Goal: Complete application form

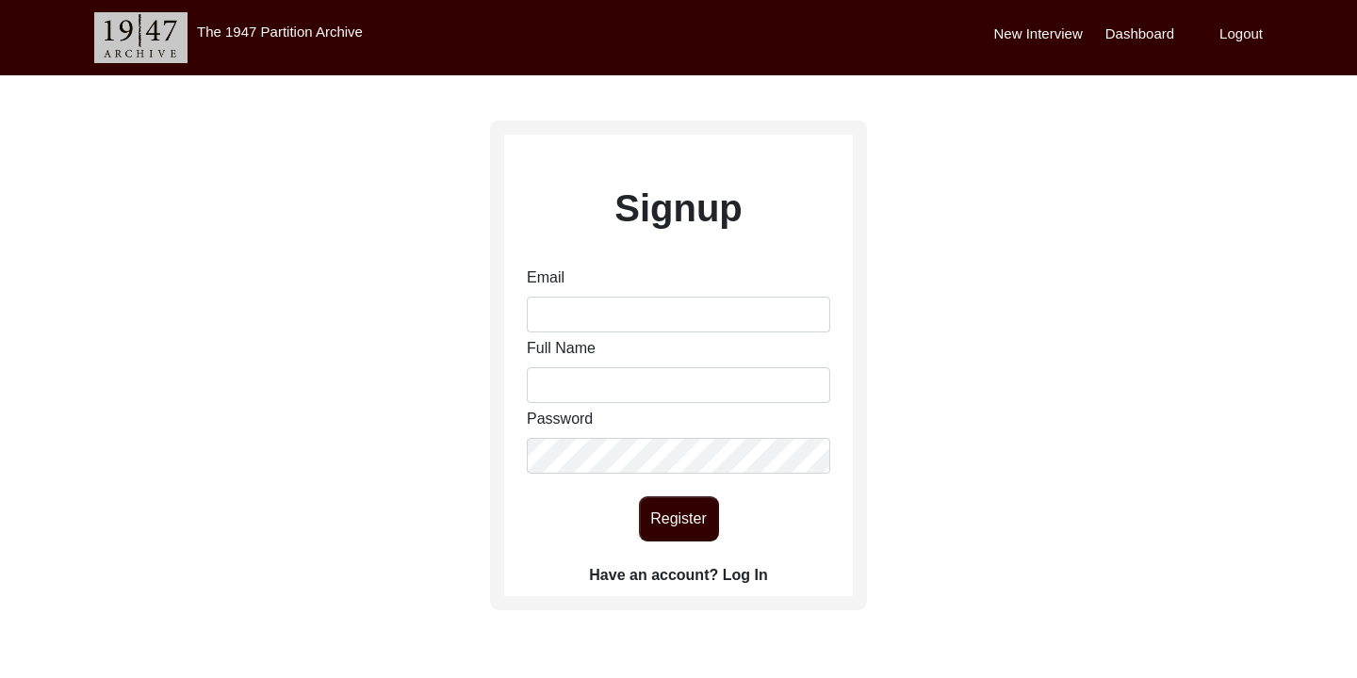
click at [738, 575] on label "Have an account? Log In" at bounding box center [678, 575] width 178 height 23
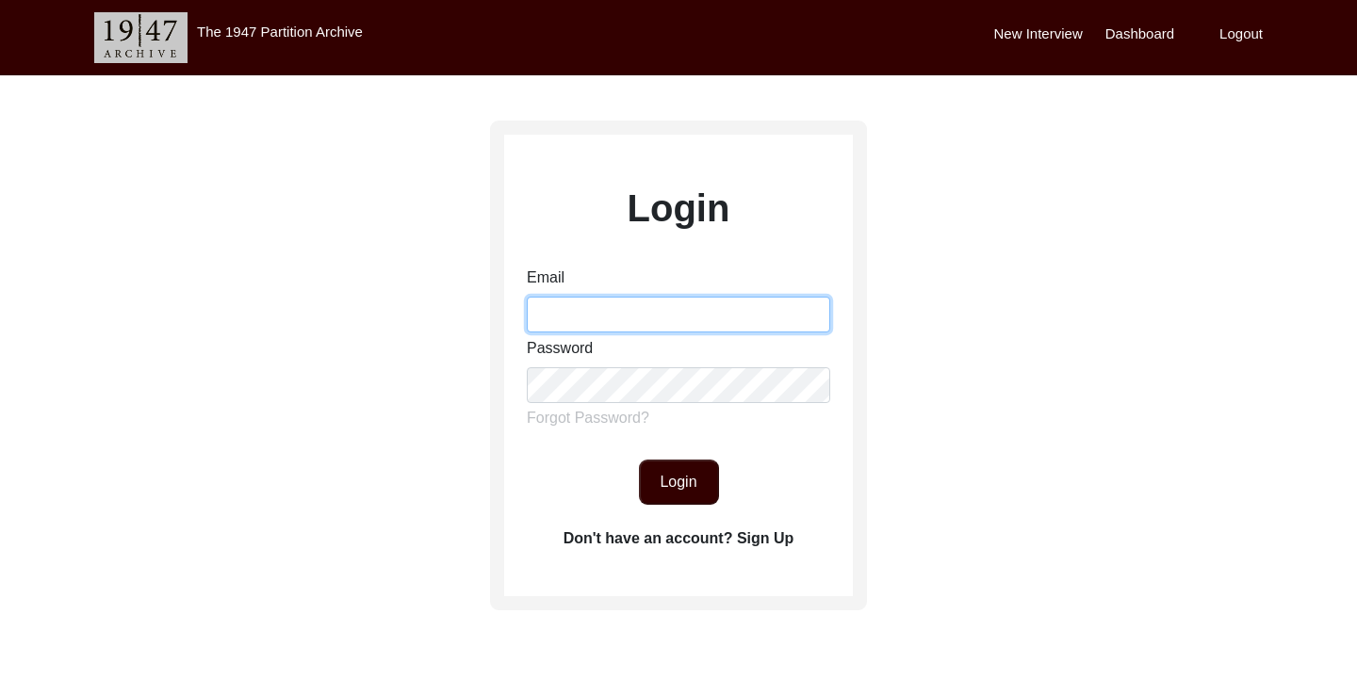
click at [688, 322] on input "Email" at bounding box center [678, 315] width 303 height 36
type input "[EMAIL_ADDRESS][DOMAIN_NAME]"
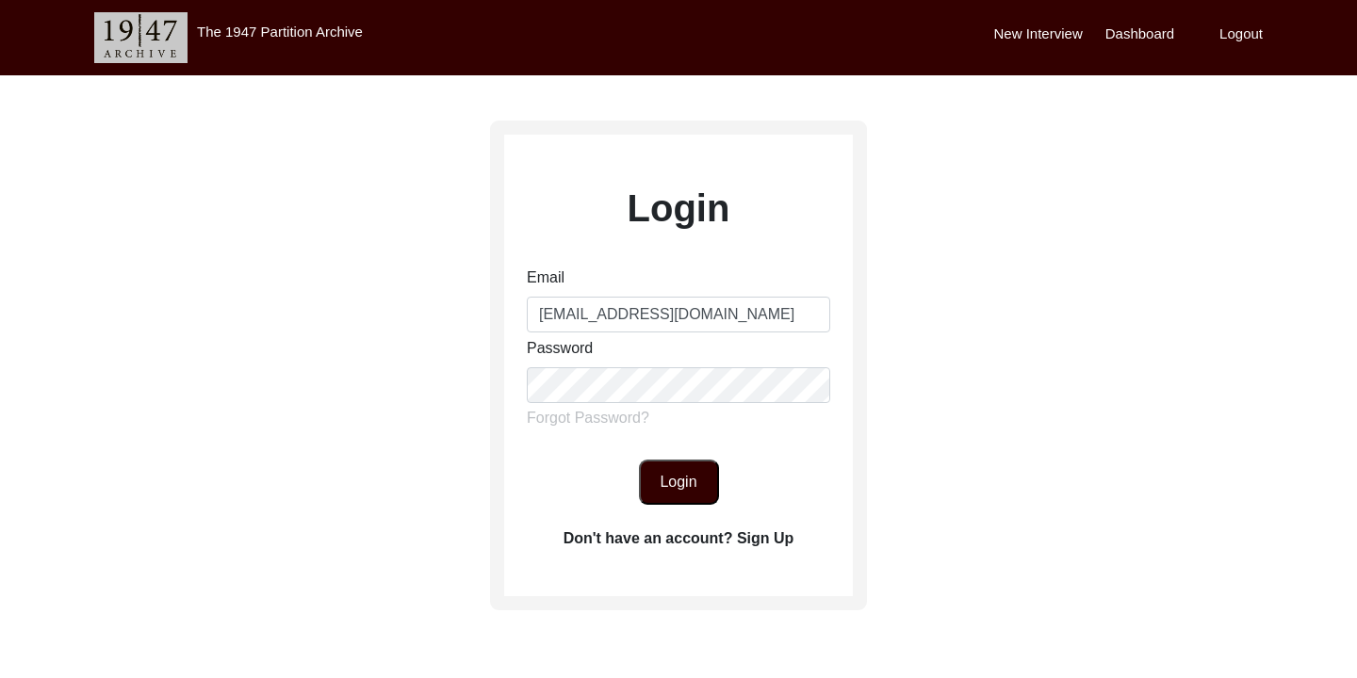
click at [690, 486] on button "Login" at bounding box center [679, 482] width 80 height 45
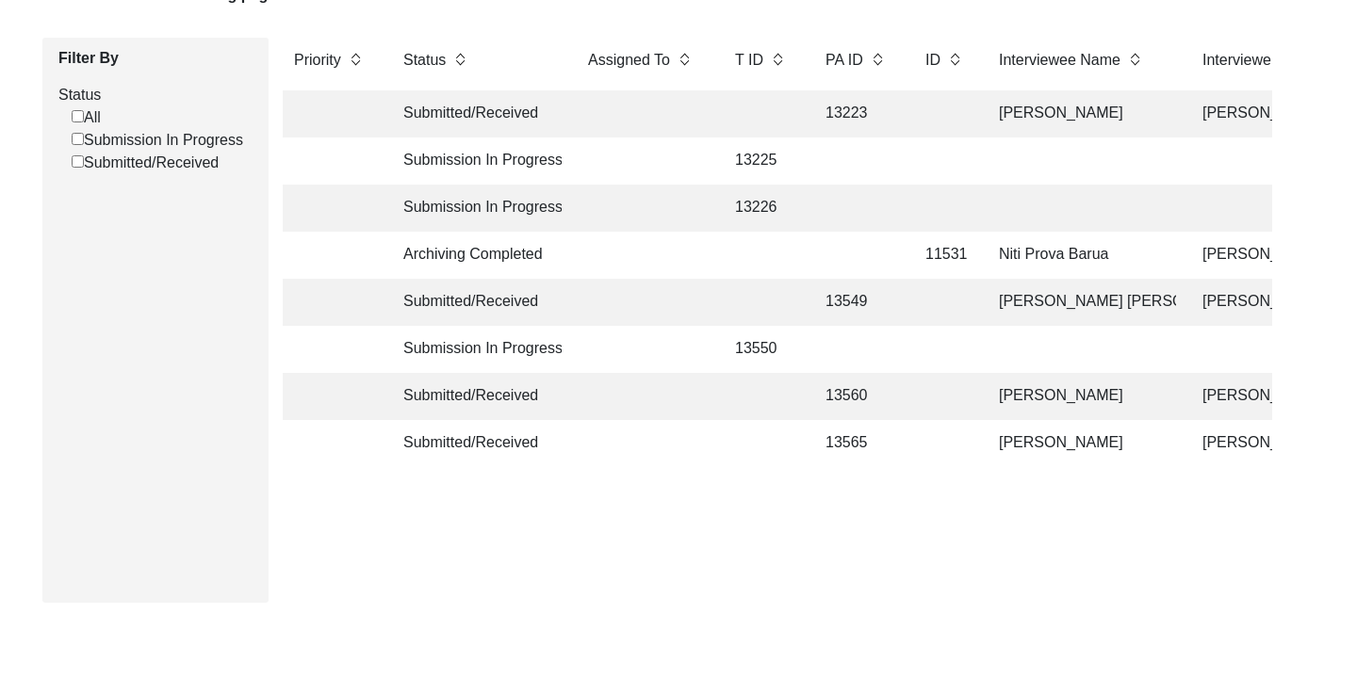
click at [999, 387] on td "[PERSON_NAME]" at bounding box center [1082, 396] width 188 height 47
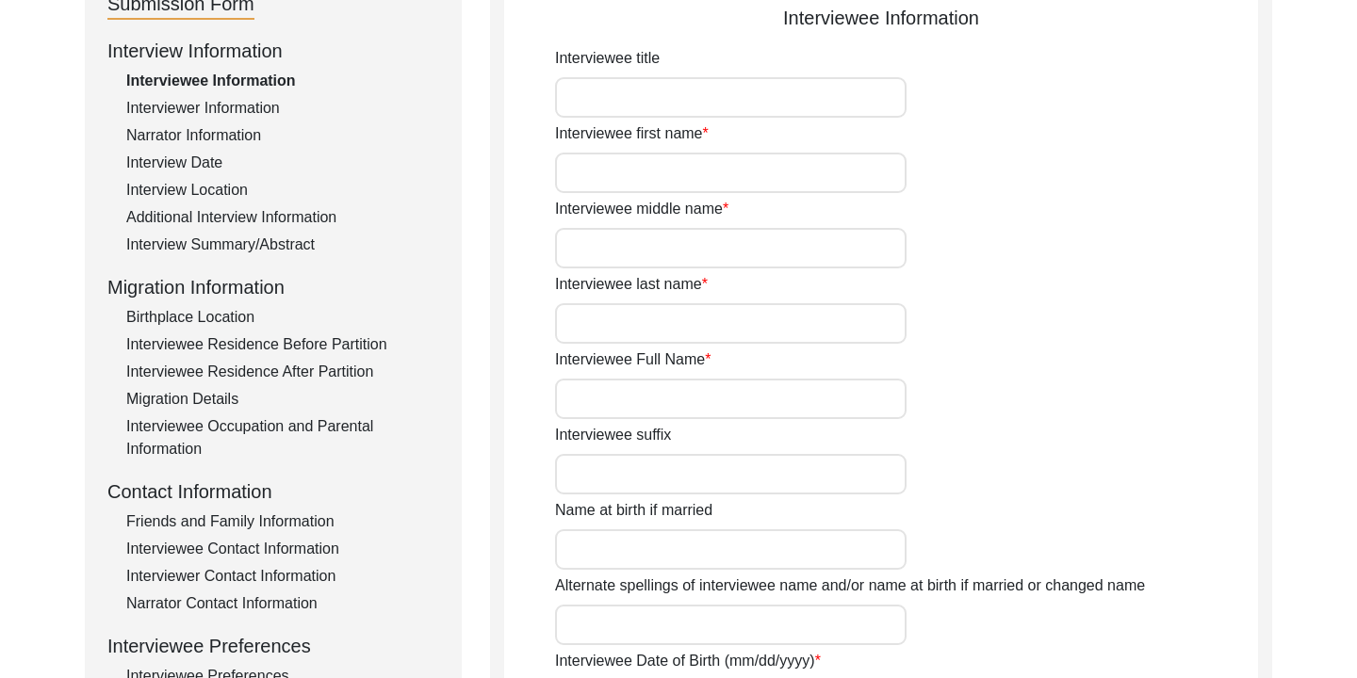
type input "Begum"
type input "Sanowara"
type input "nil"
type input "Begum"
type input "[PERSON_NAME]"
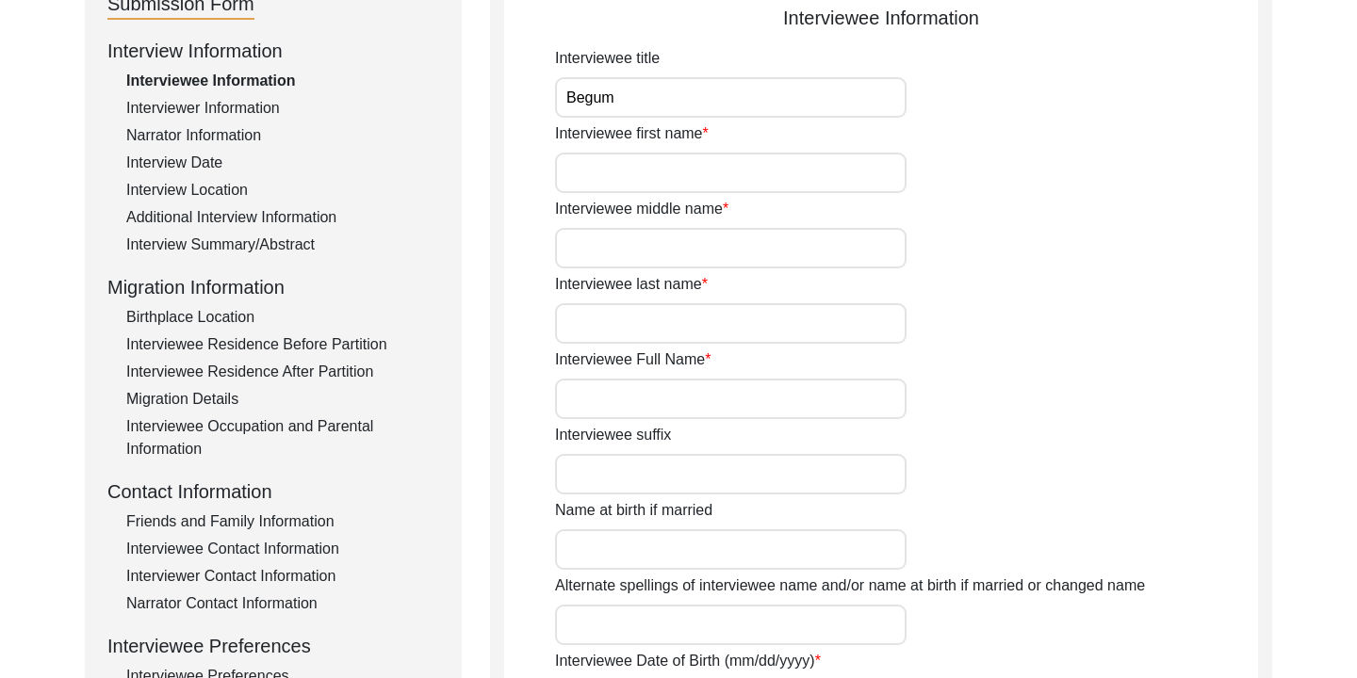
type input "[DATE]"
type input "1943"
type input "82"
type input "[DEMOGRAPHIC_DATA]"
type input "Bangla"
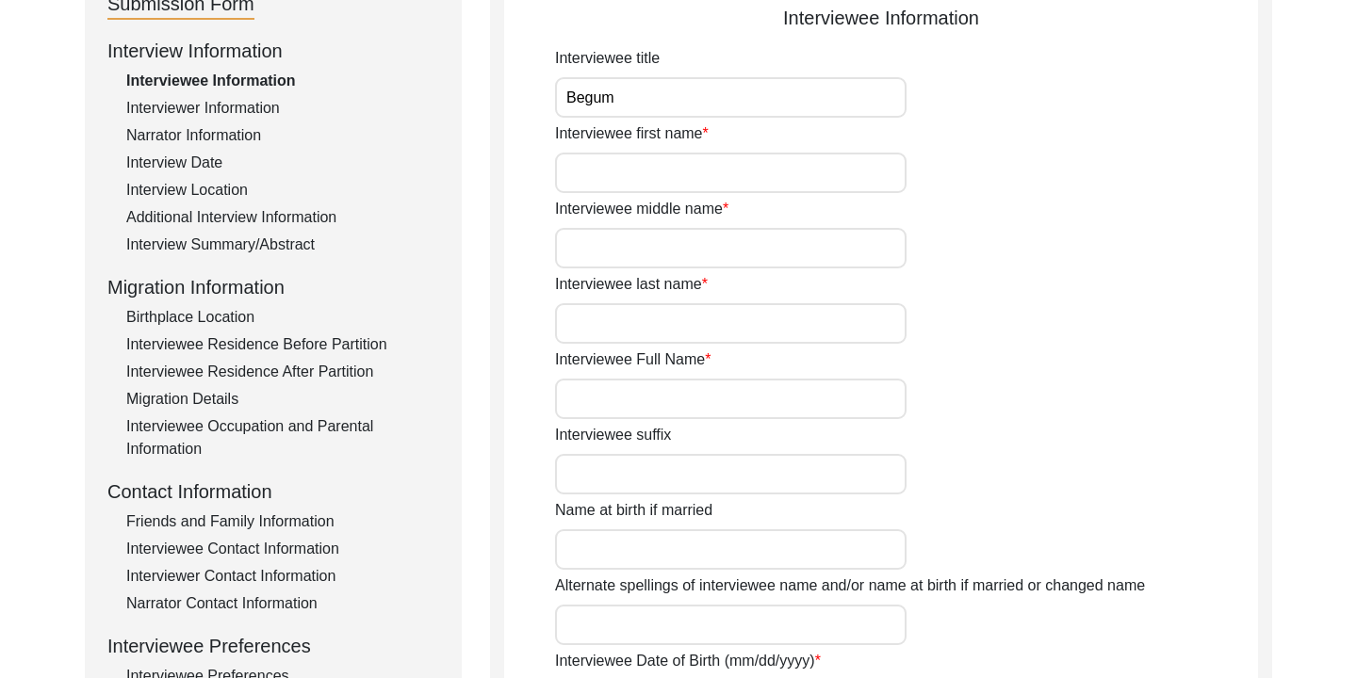
type input "Chatgaiya"
type input "[DEMOGRAPHIC_DATA]"
type input "South Asian"
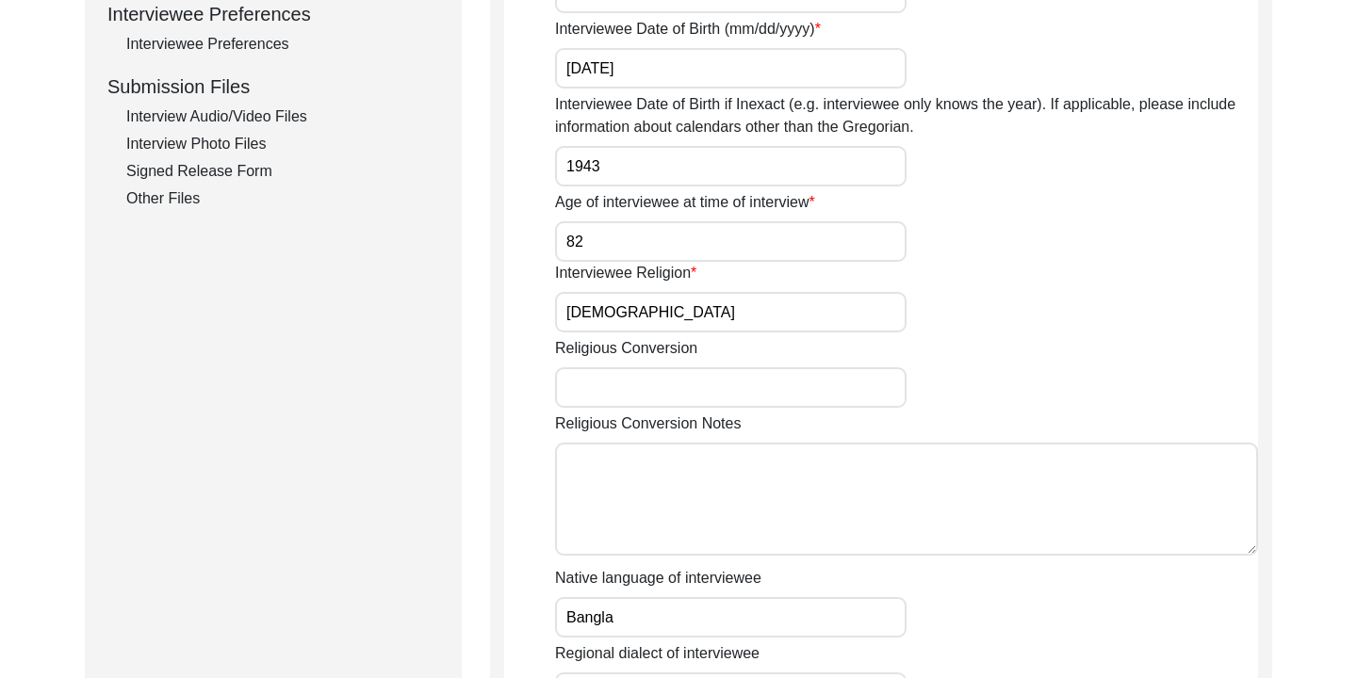
scroll to position [854, 0]
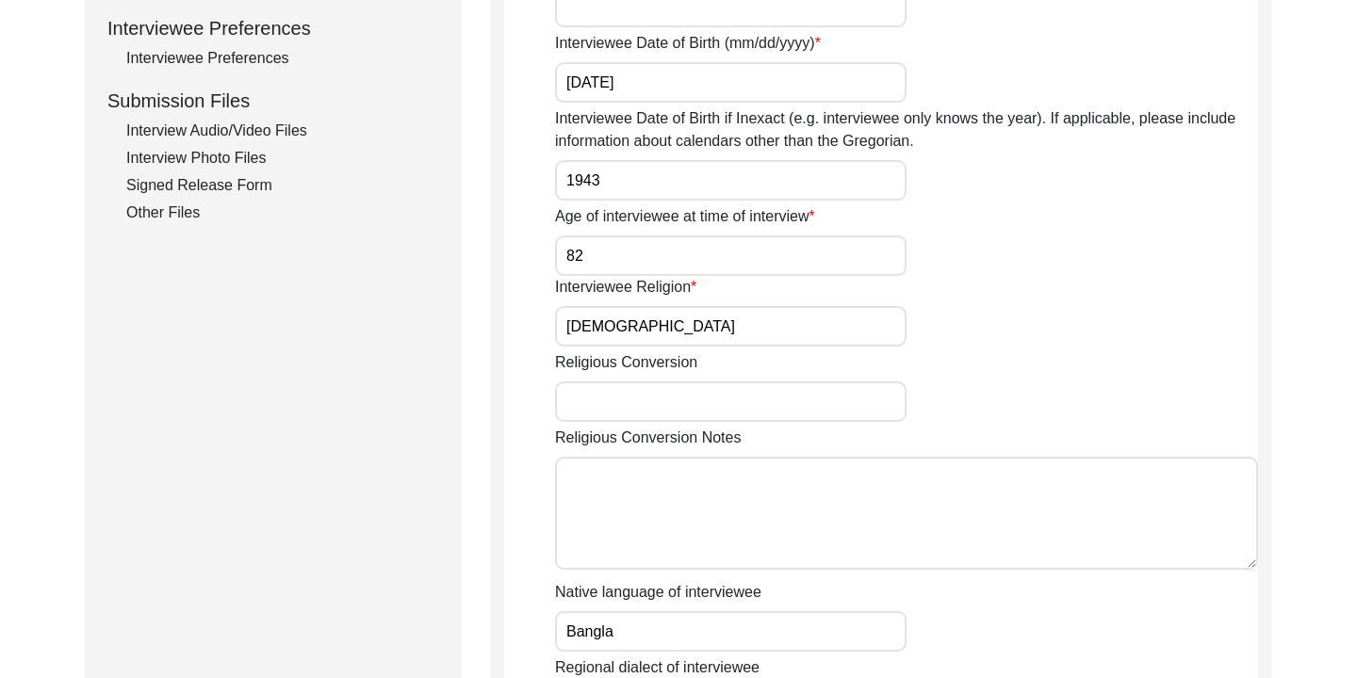
click at [225, 149] on div "Interview Photo Files" at bounding box center [282, 158] width 313 height 23
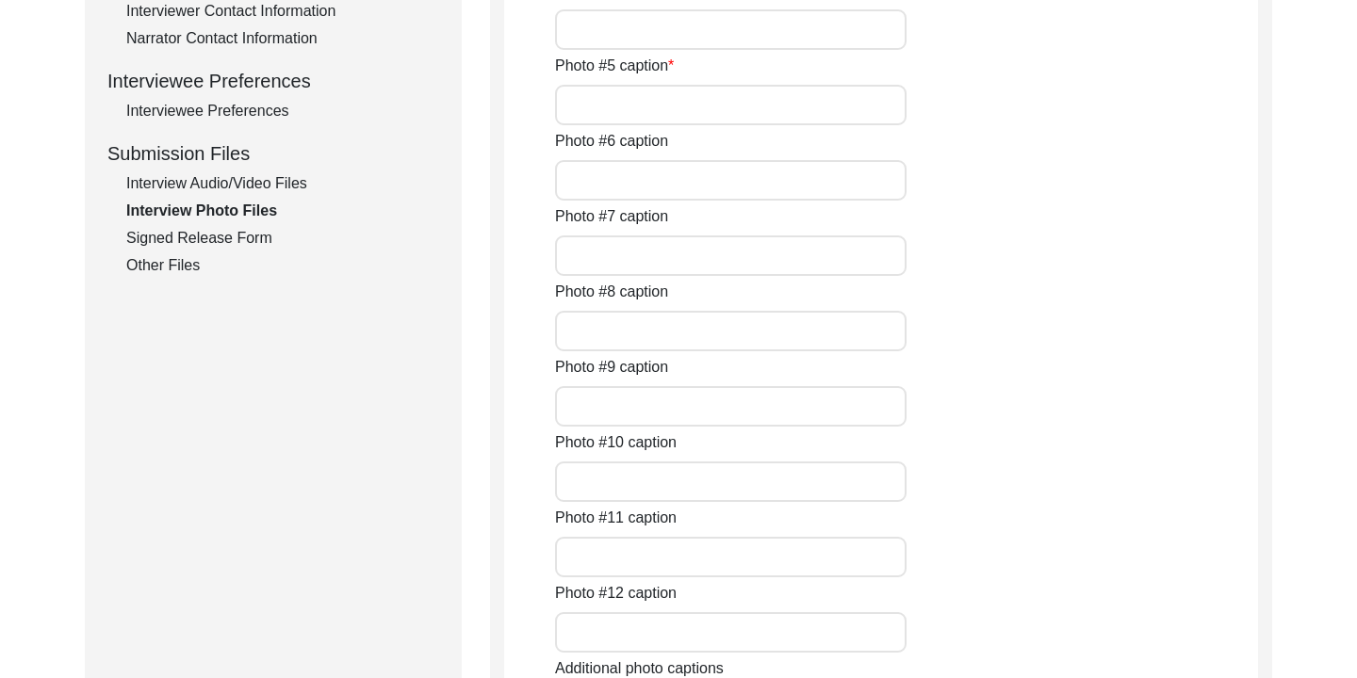
type input "Photo taken during the interview"
type input "Photo taken during the interview (2)"
type input "Selfie with the Interviewee"
type input "Full picture of the interviewee"
type input "Full Picture of the interviewee (2)"
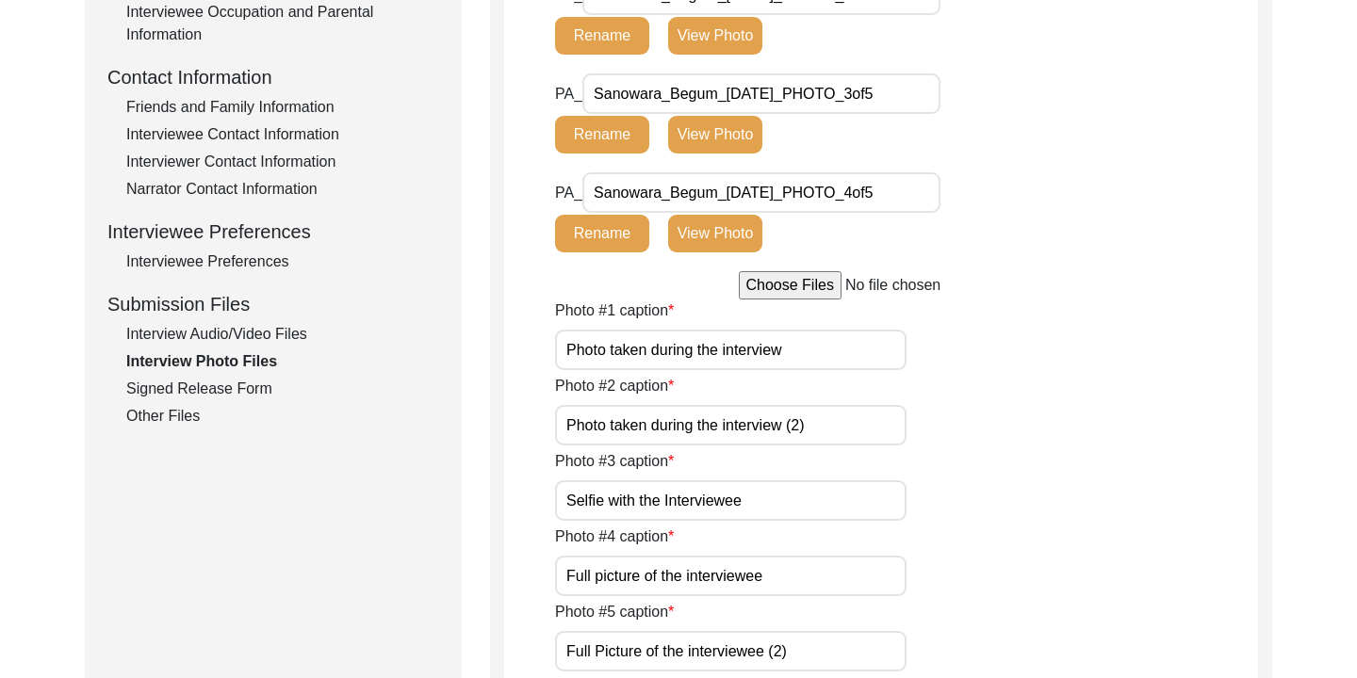
scroll to position [676, 0]
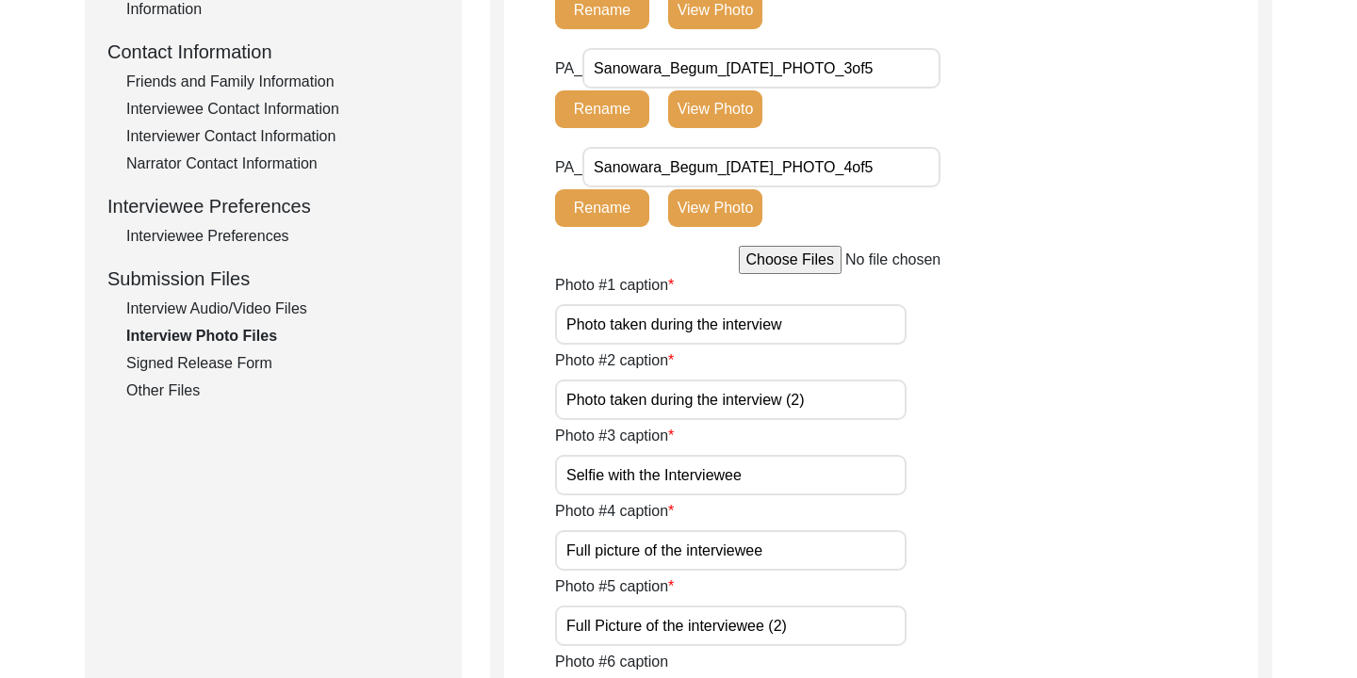
click at [182, 389] on div "Other Files" at bounding box center [282, 391] width 313 height 23
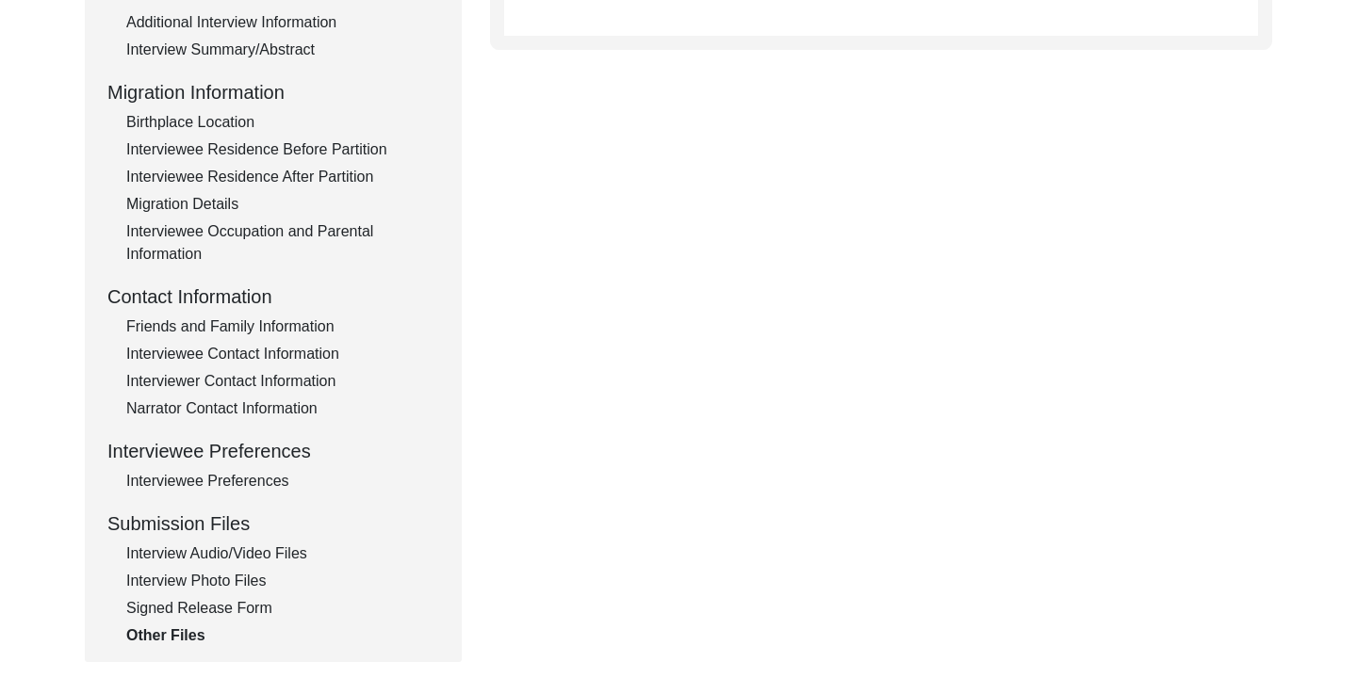
scroll to position [477, 0]
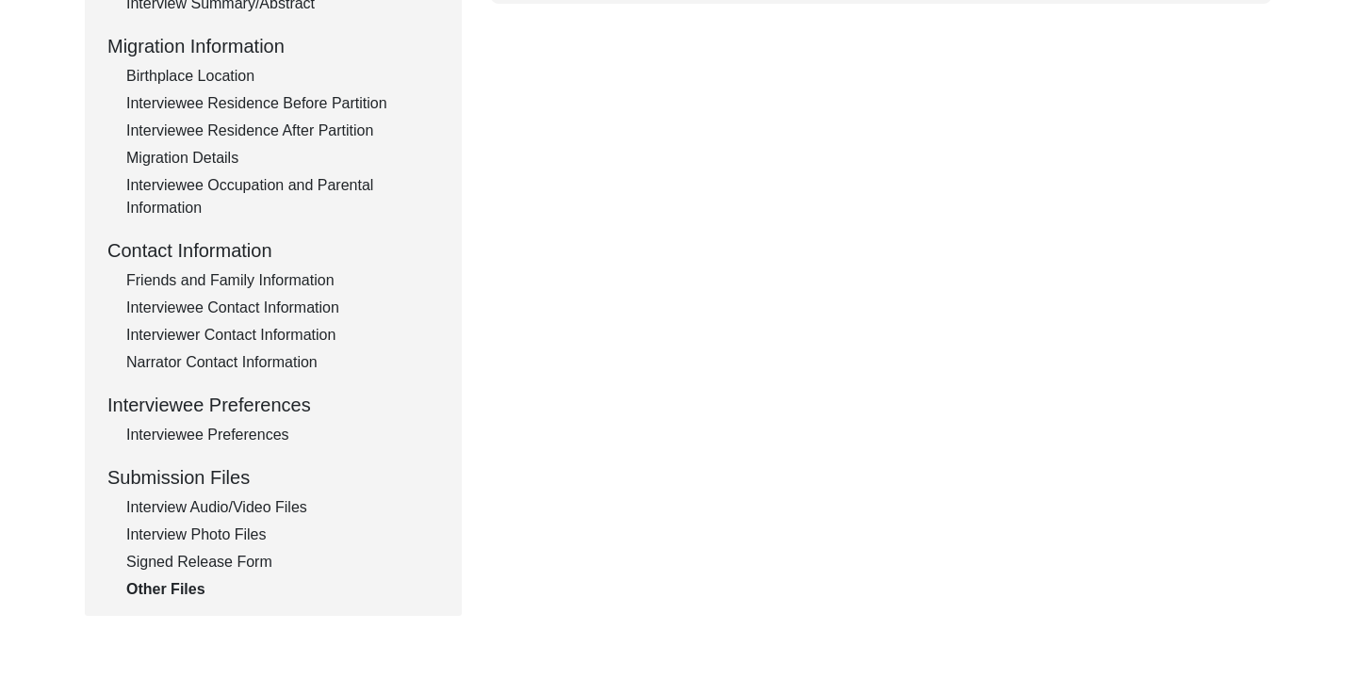
click at [239, 529] on div "Interview Photo Files" at bounding box center [282, 535] width 313 height 23
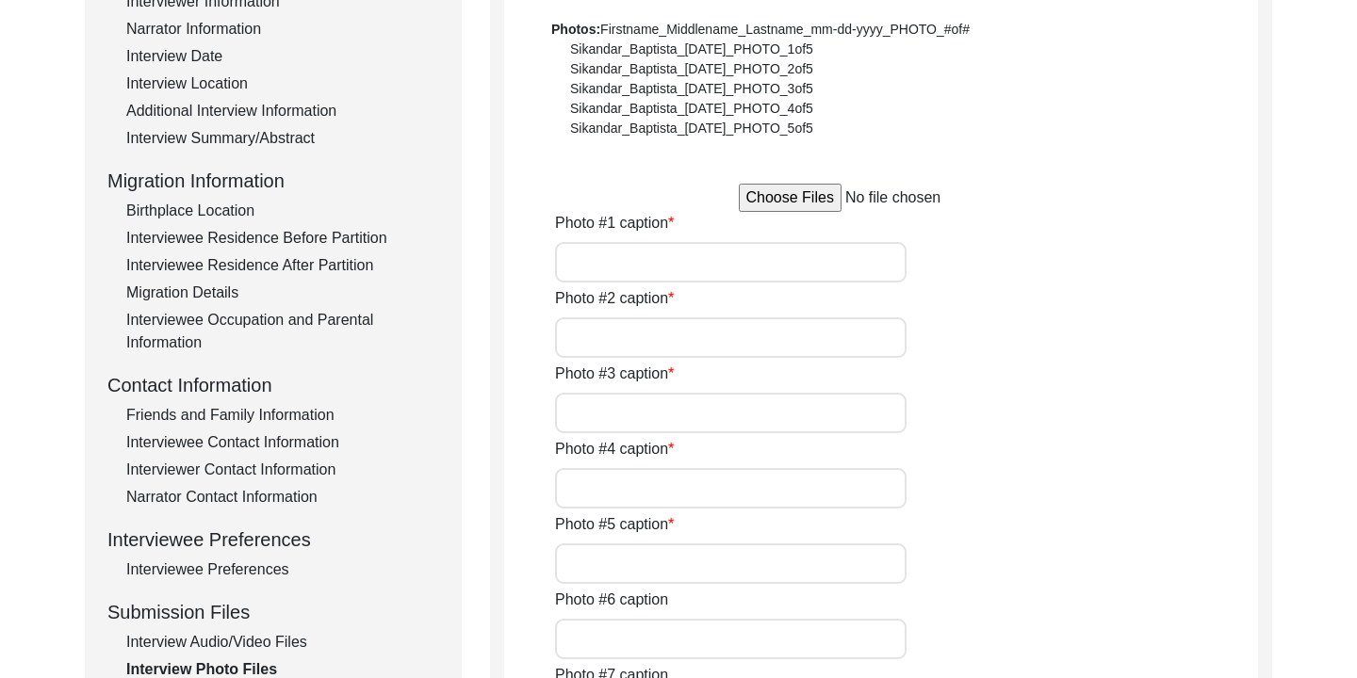
type input "Photo taken during the interview"
type input "Photo taken during the interview (2)"
type input "Selfie with the Interviewee"
type input "Full picture of the interviewee"
type input "Full Picture of the interviewee (2)"
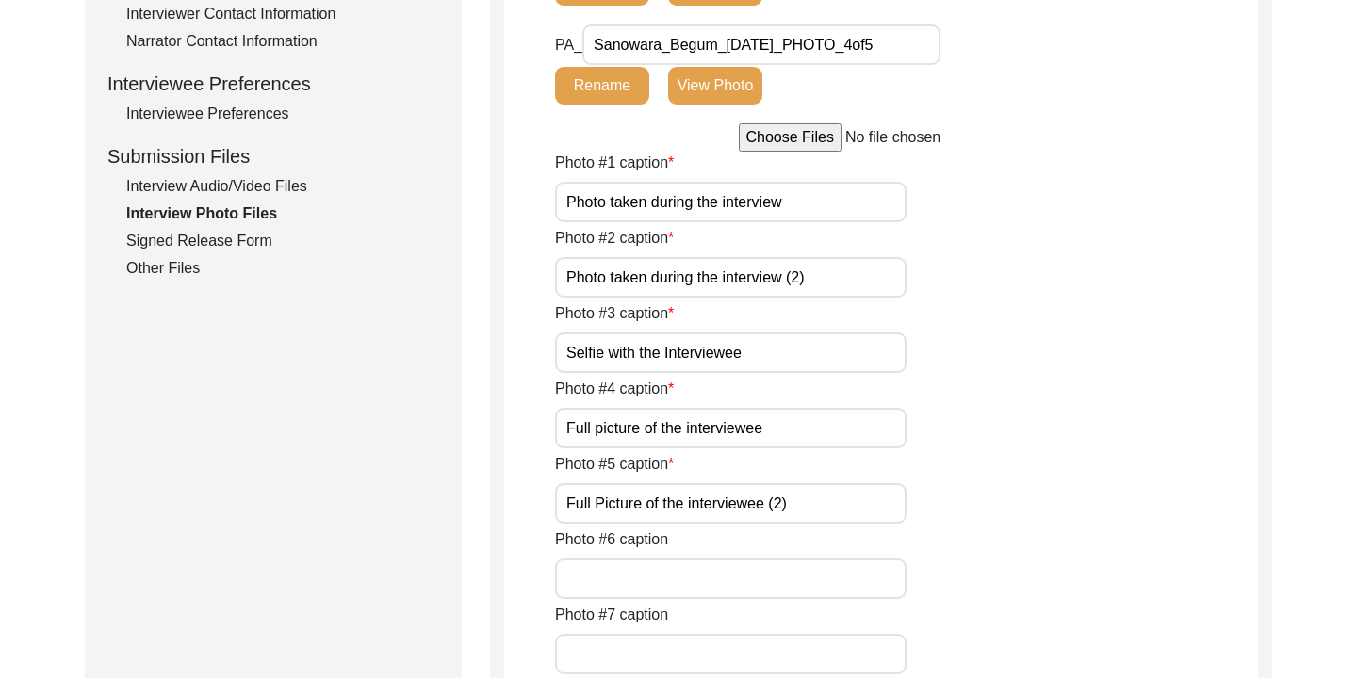
scroll to position [834, 0]
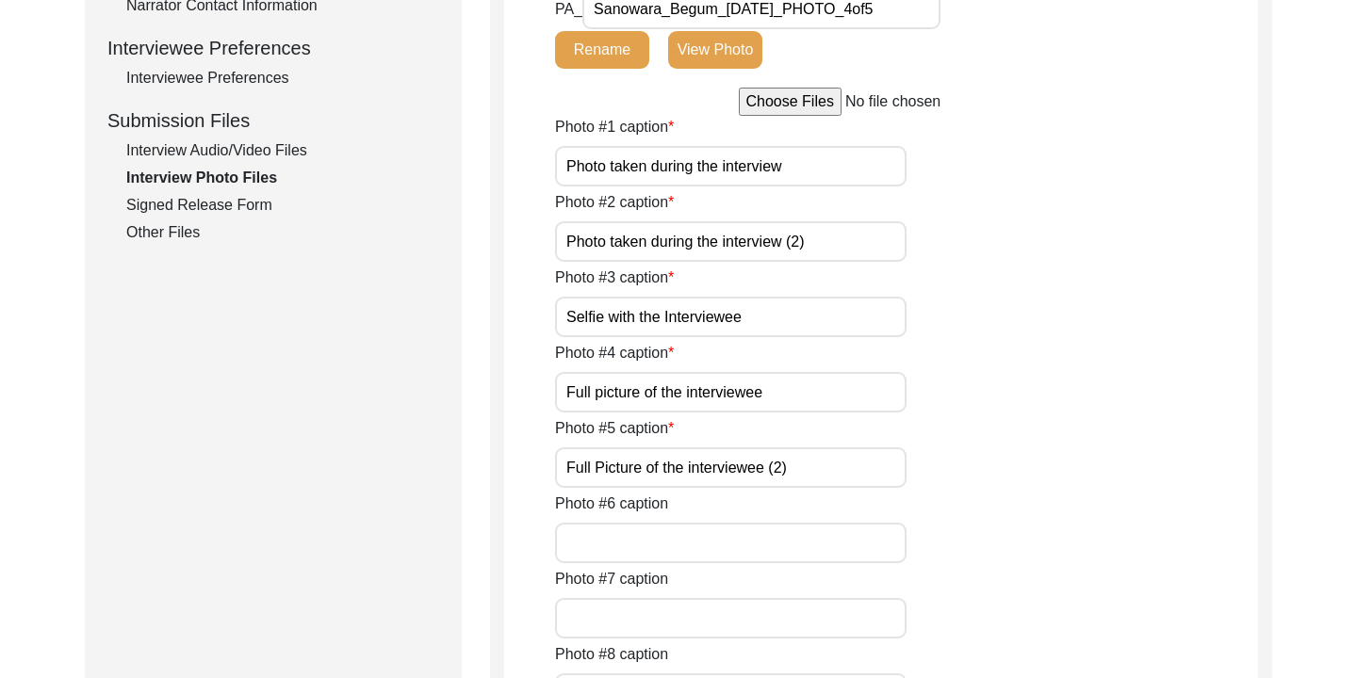
click at [253, 207] on div "Signed Release Form" at bounding box center [282, 205] width 313 height 23
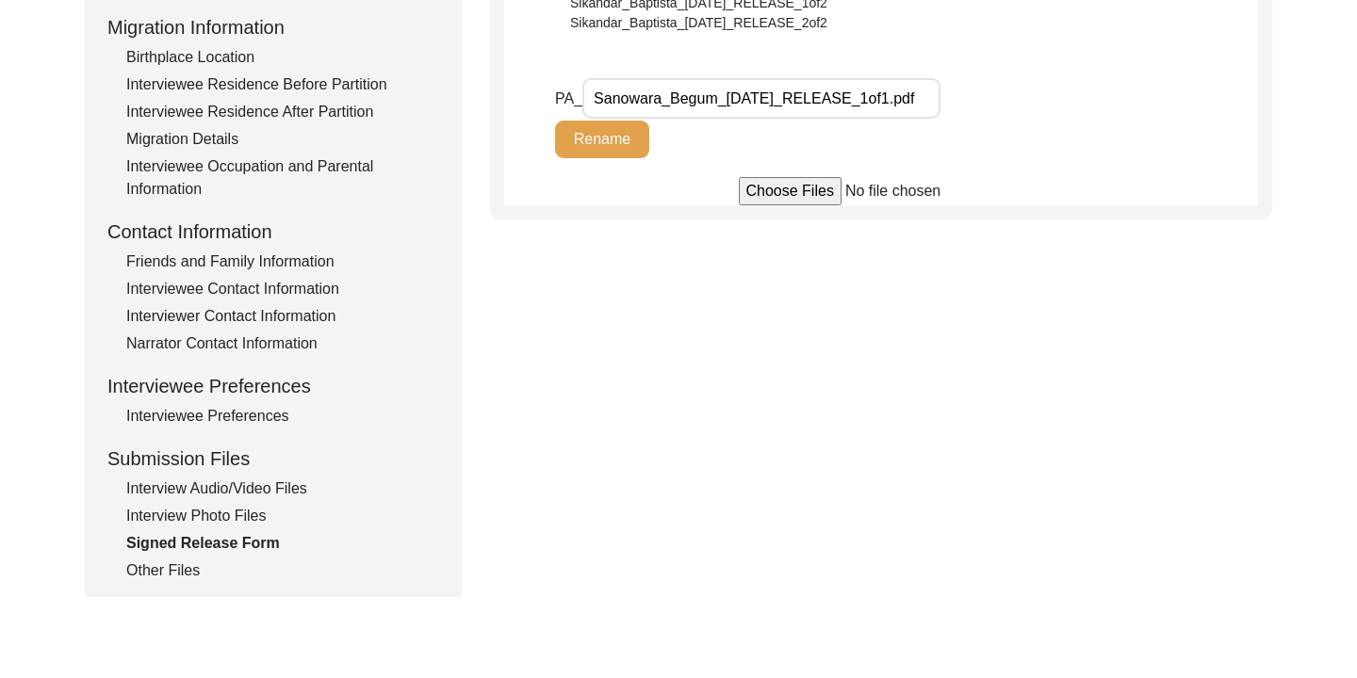
scroll to position [518, 0]
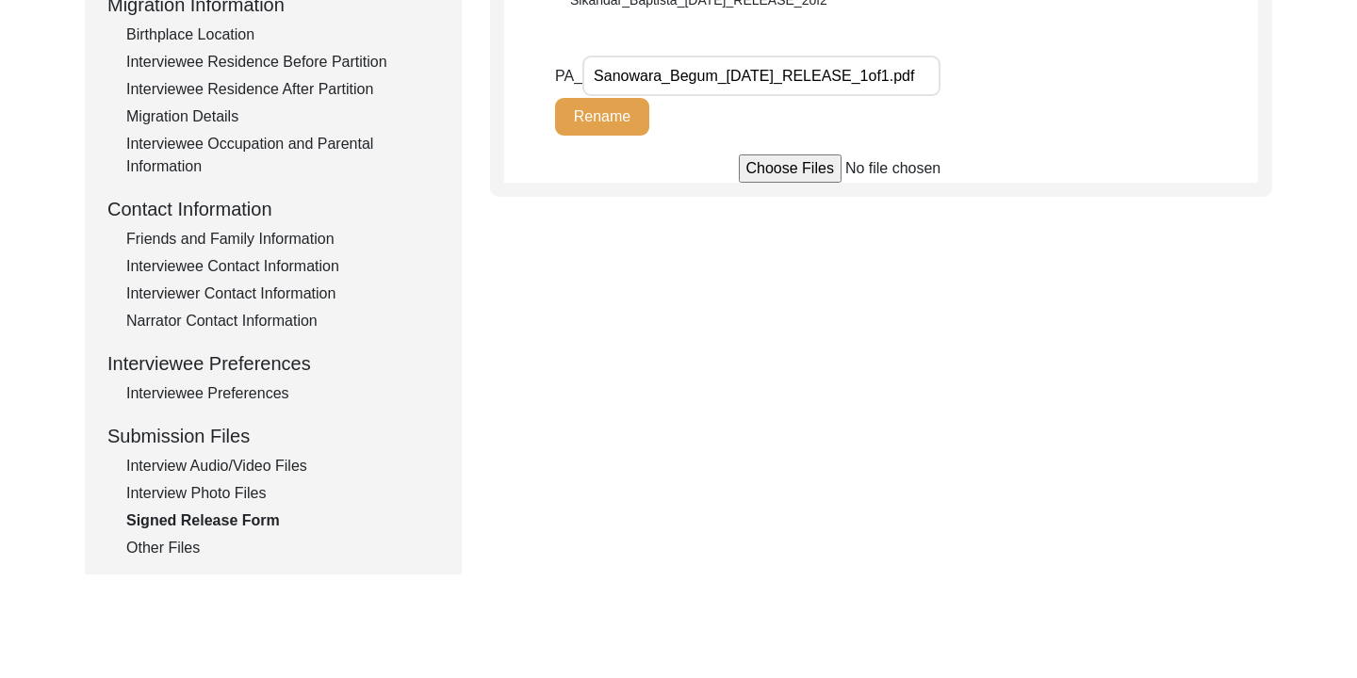
click at [188, 544] on div "Other Files" at bounding box center [282, 548] width 313 height 23
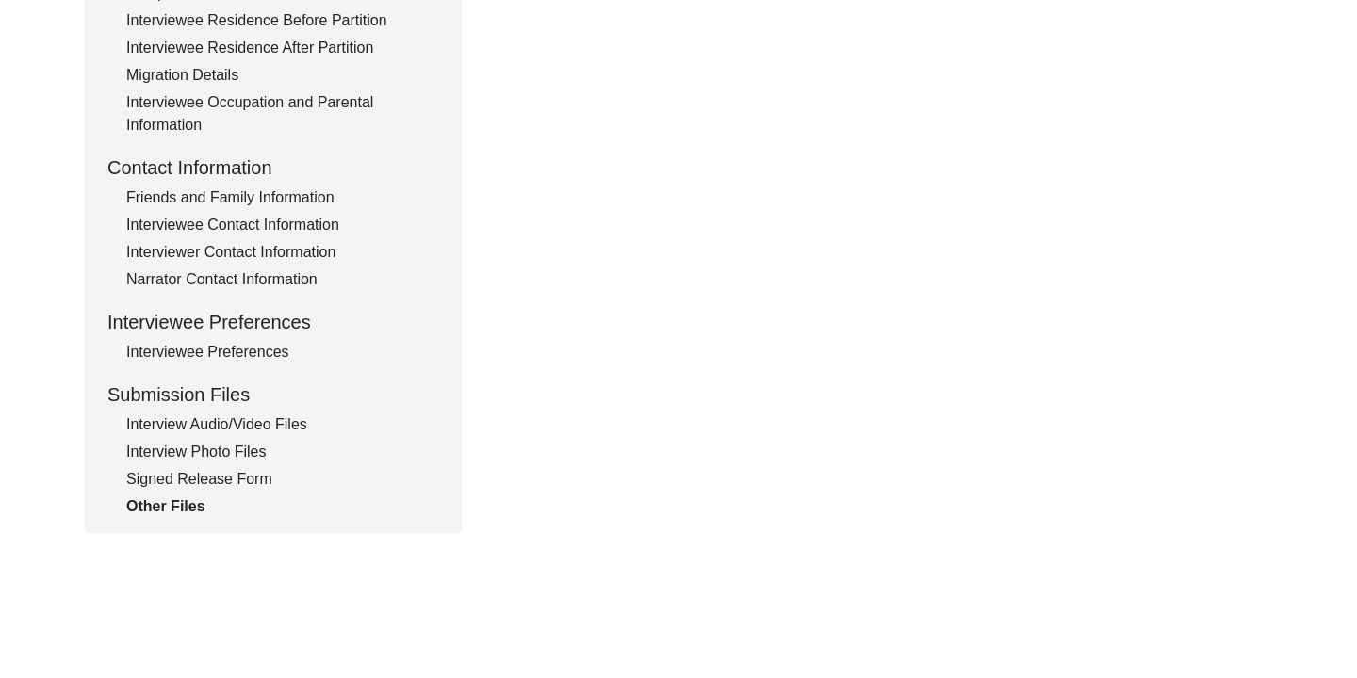
scroll to position [564, 0]
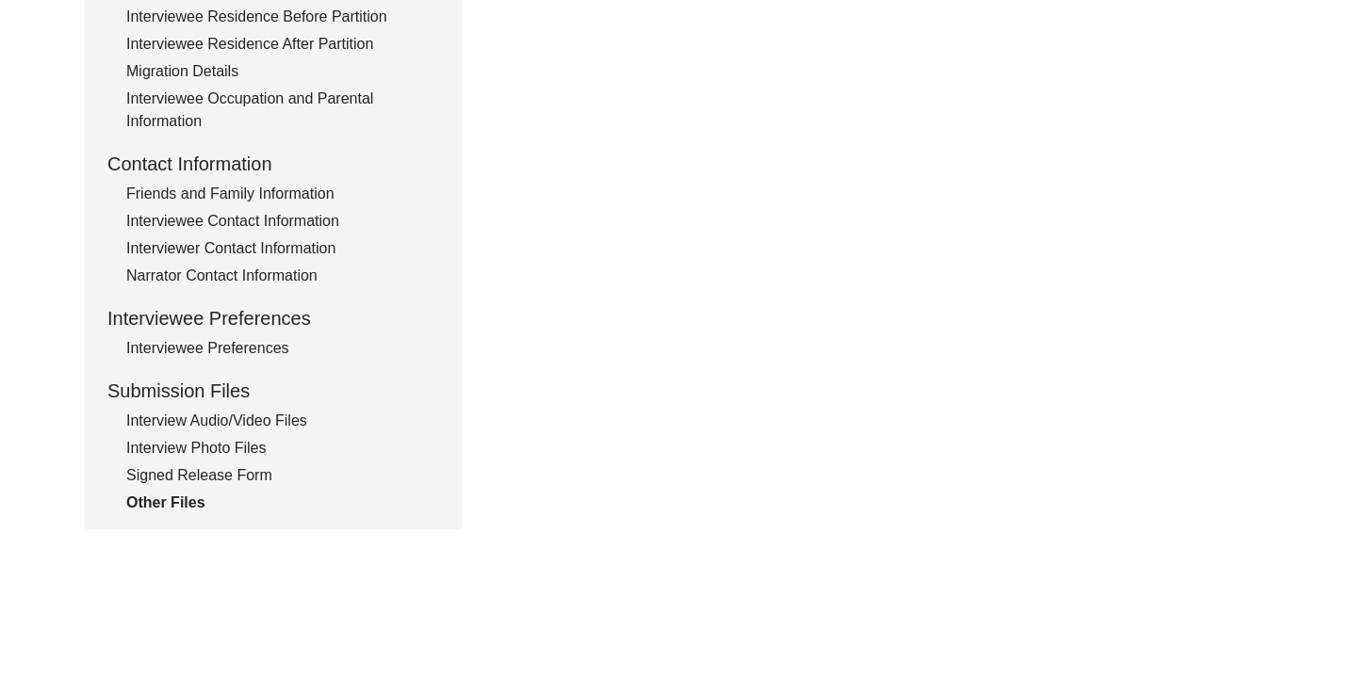
click at [284, 424] on div "Interview Audio/Video Files" at bounding box center [282, 421] width 313 height 23
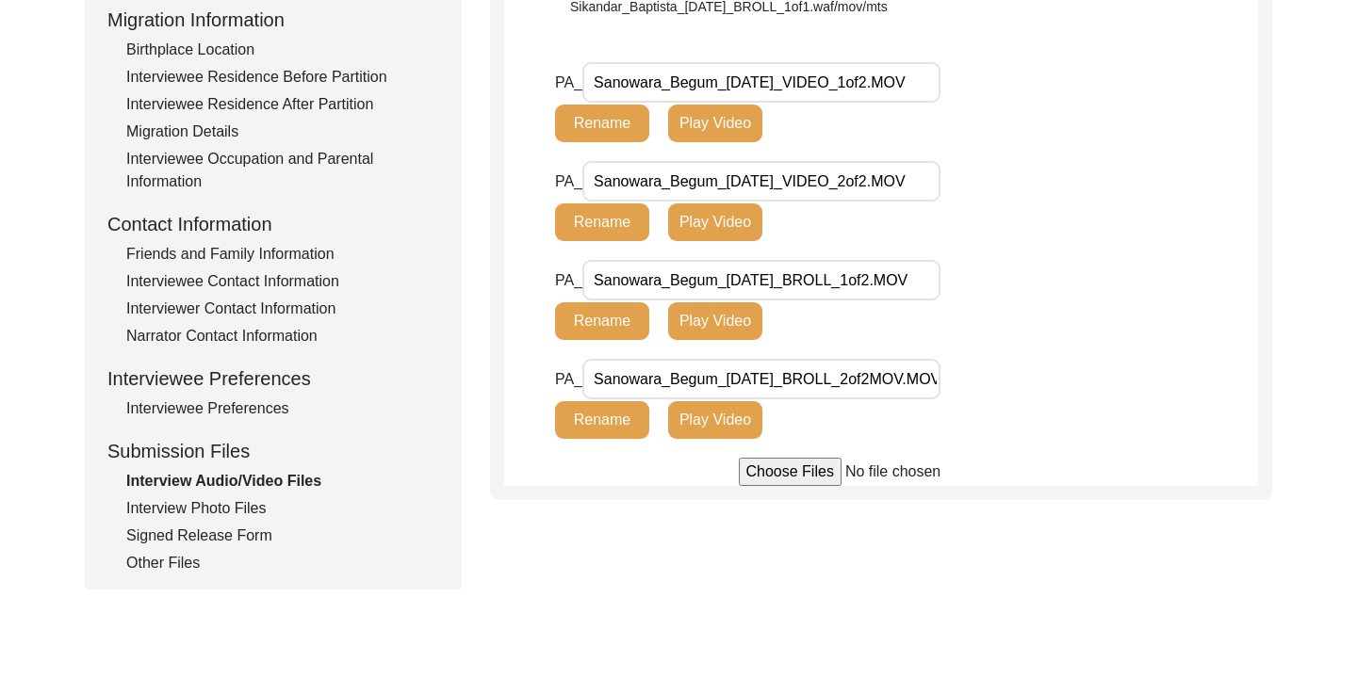
scroll to position [526, 0]
